Goal: Information Seeking & Learning: Obtain resource

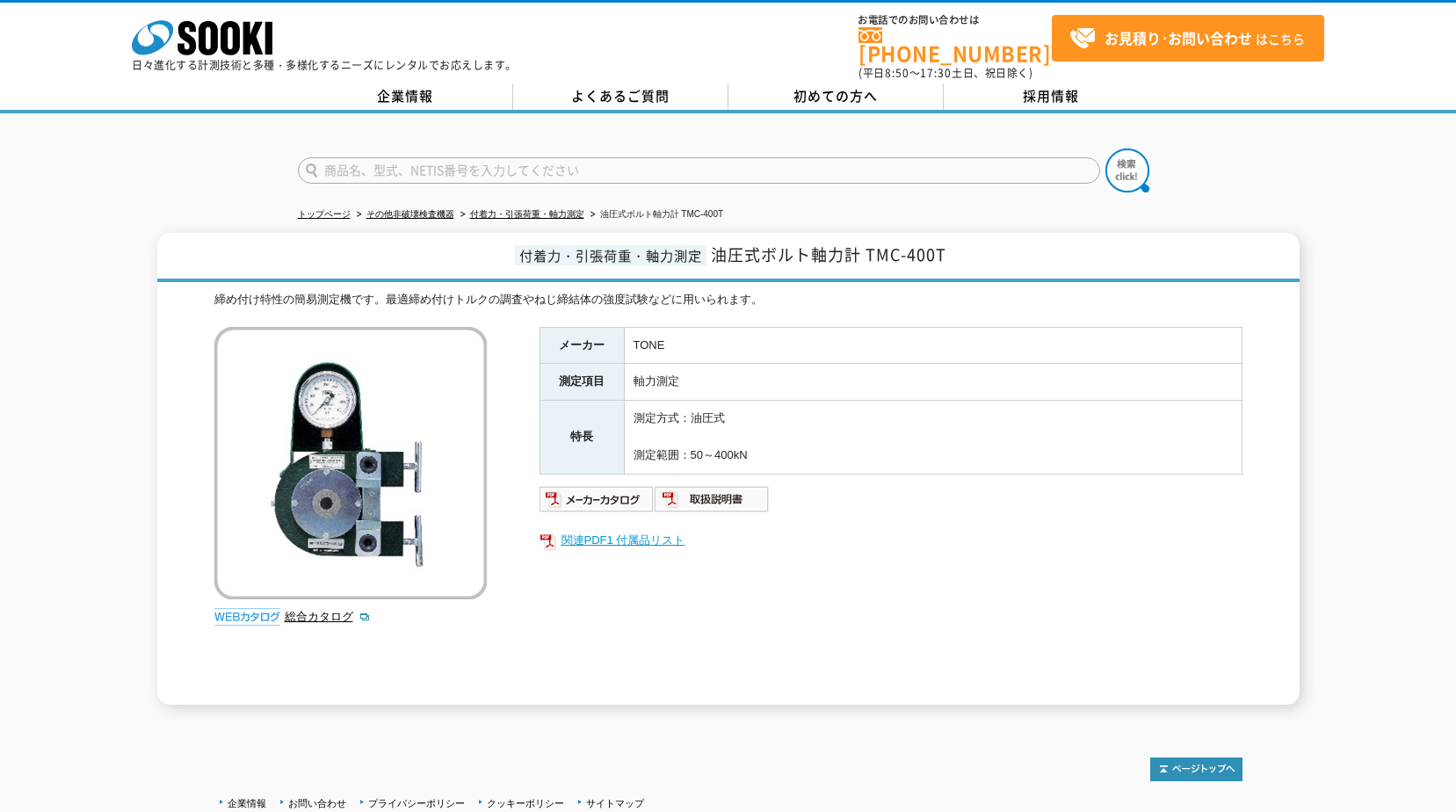
click at [646, 532] on link "関連PDF1 付属品リスト" at bounding box center [891, 540] width 702 height 23
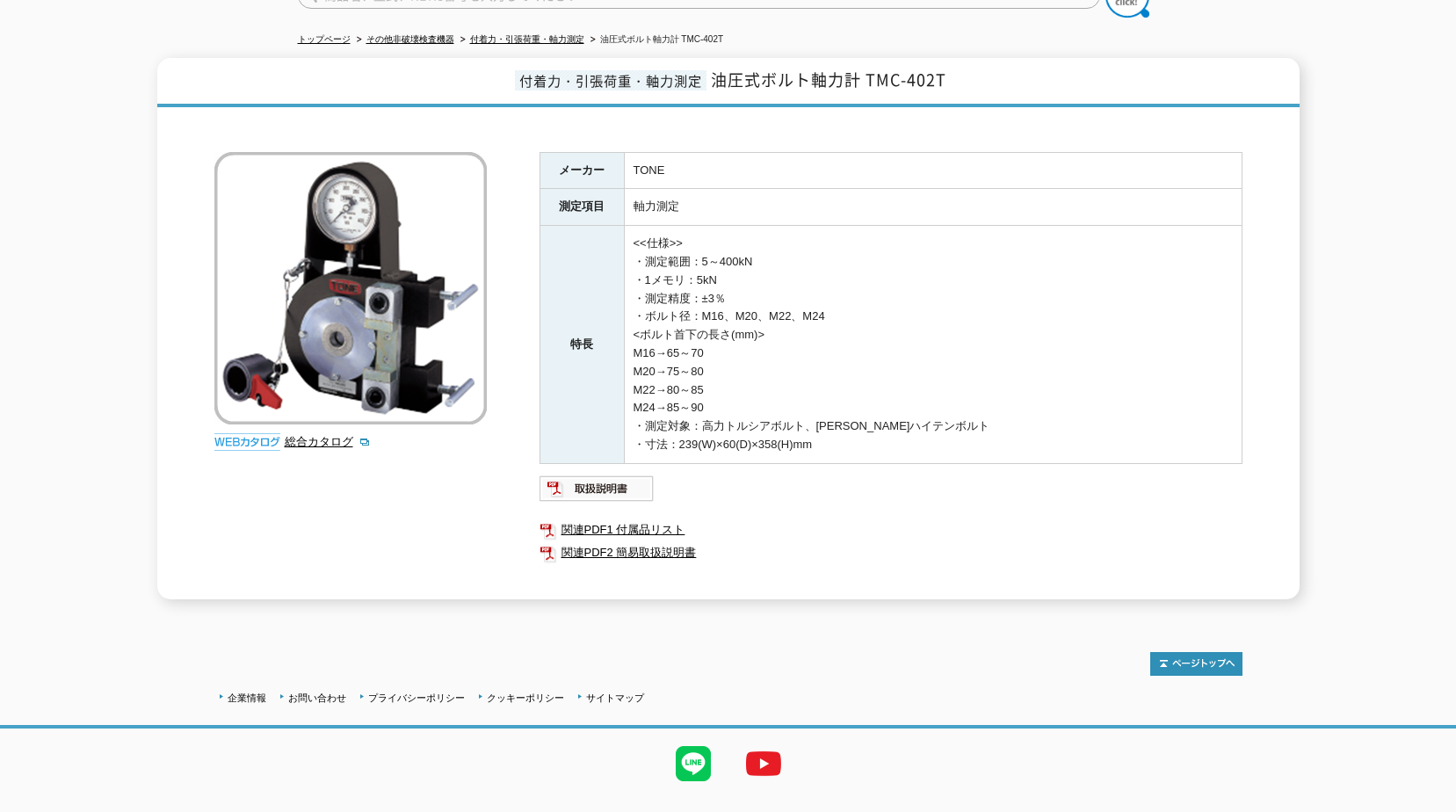
scroll to position [176, 0]
click at [589, 475] on img at bounding box center [597, 487] width 115 height 28
click at [619, 517] on link "関連PDF1 付属品リスト" at bounding box center [891, 529] width 702 height 23
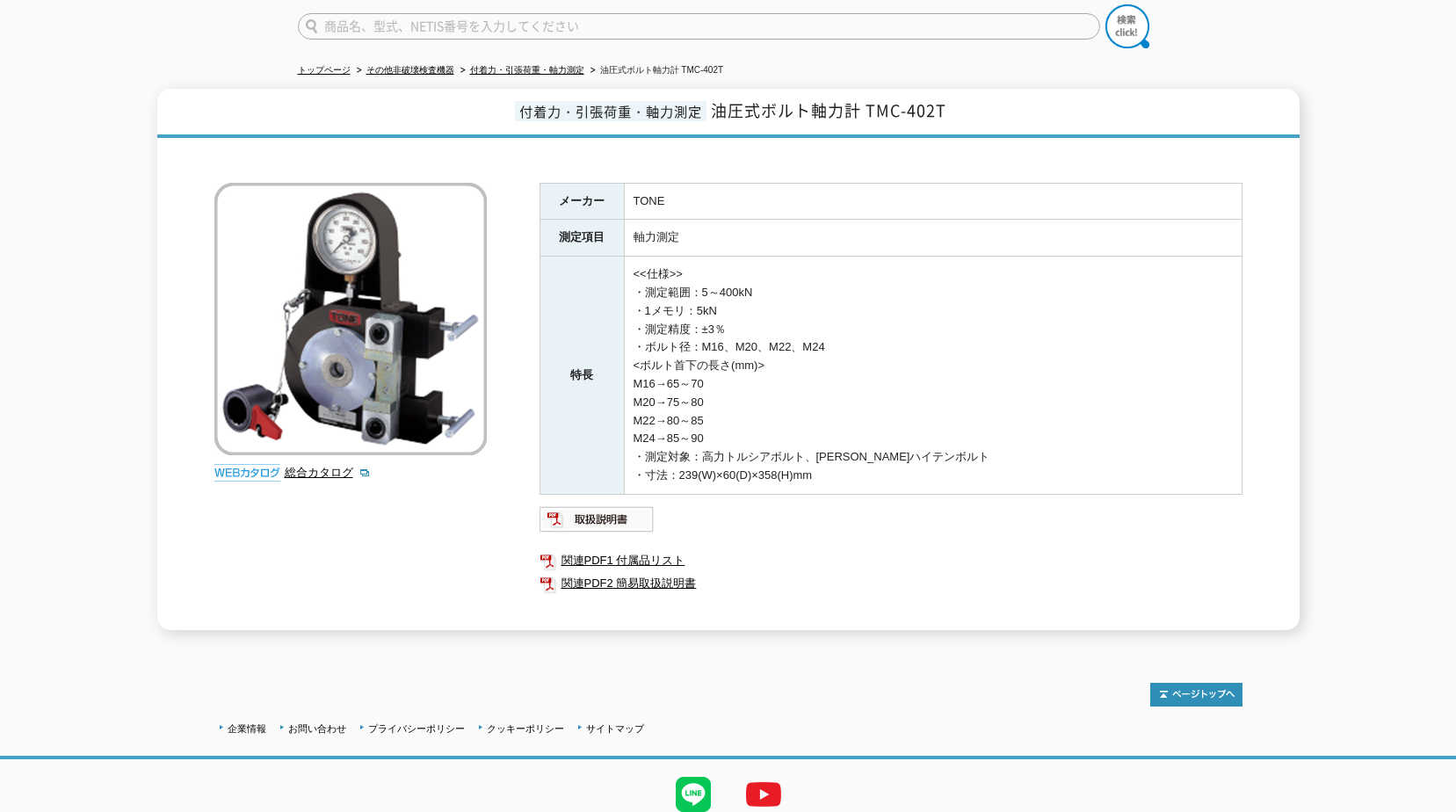
scroll to position [113, 0]
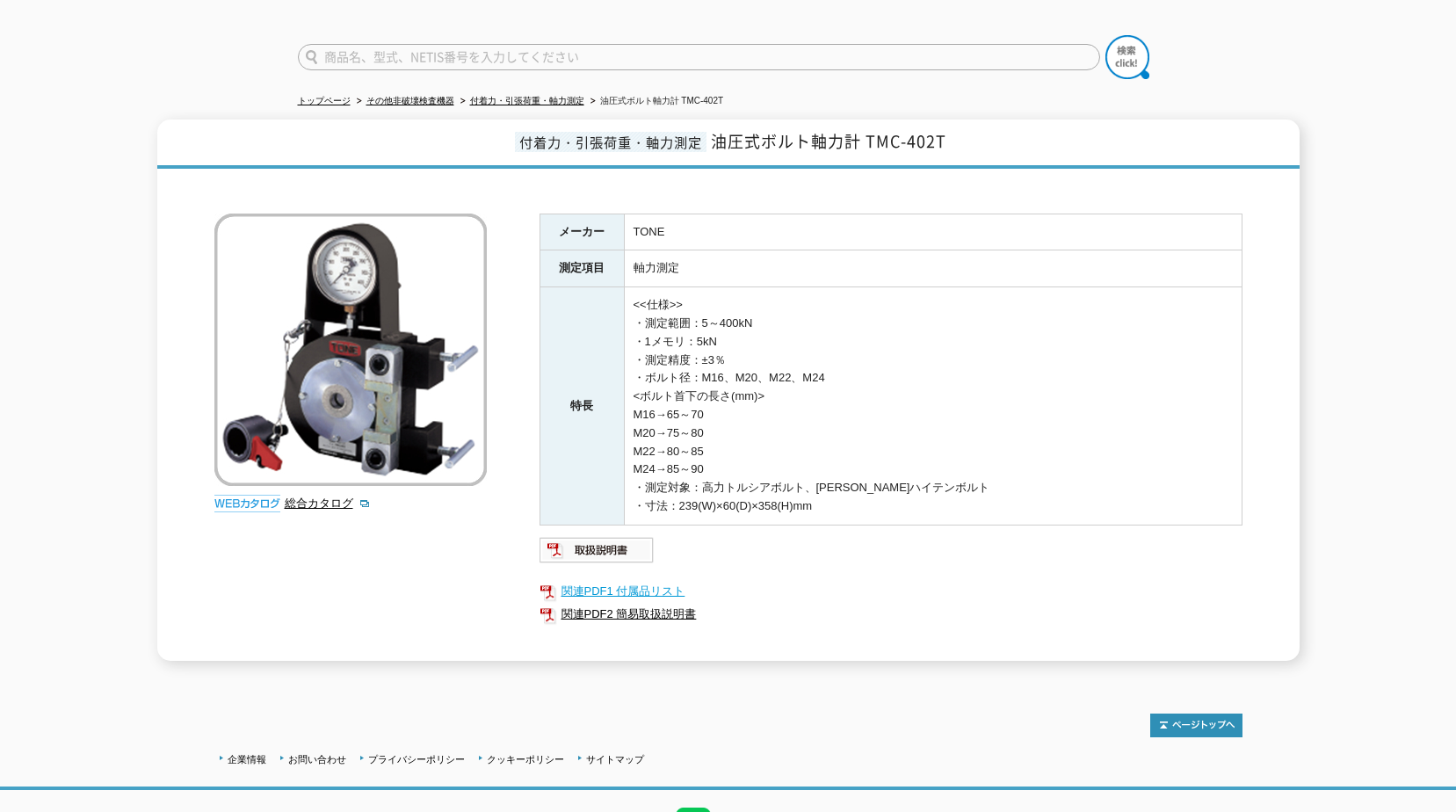
click at [643, 579] on link "関連PDF1 付属品リスト" at bounding box center [891, 591] width 702 height 23
